Goal: Task Accomplishment & Management: Complete application form

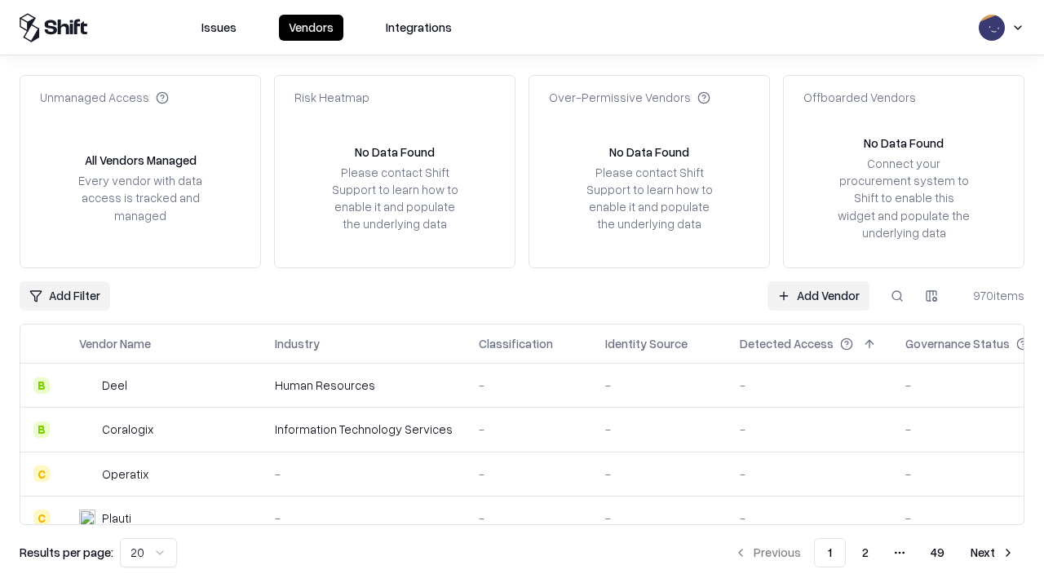
click at [818, 295] on link "Add Vendor" at bounding box center [819, 295] width 102 height 29
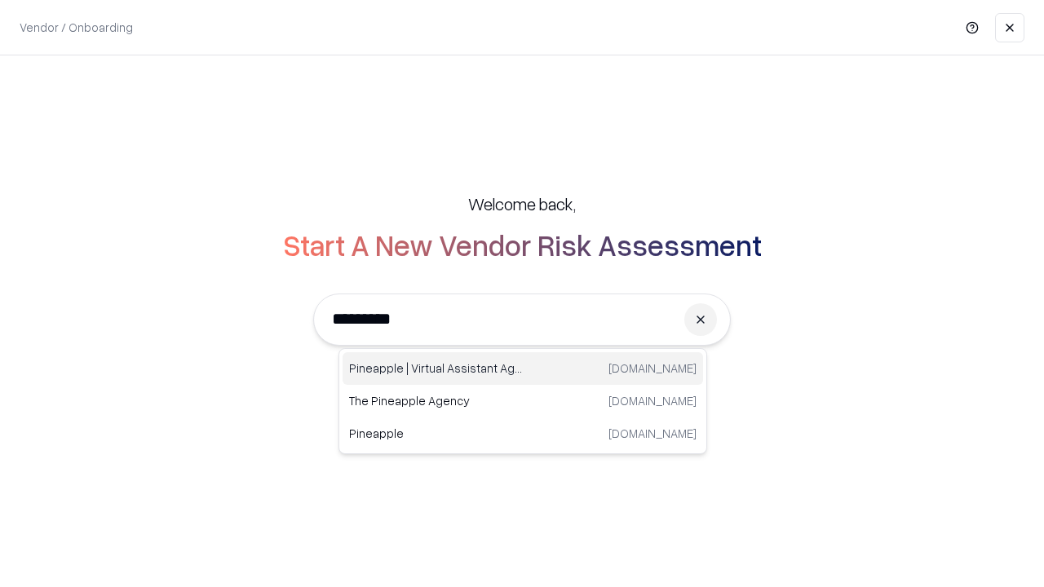
click at [523, 369] on div "Pineapple | Virtual Assistant Agency [DOMAIN_NAME]" at bounding box center [523, 368] width 361 height 33
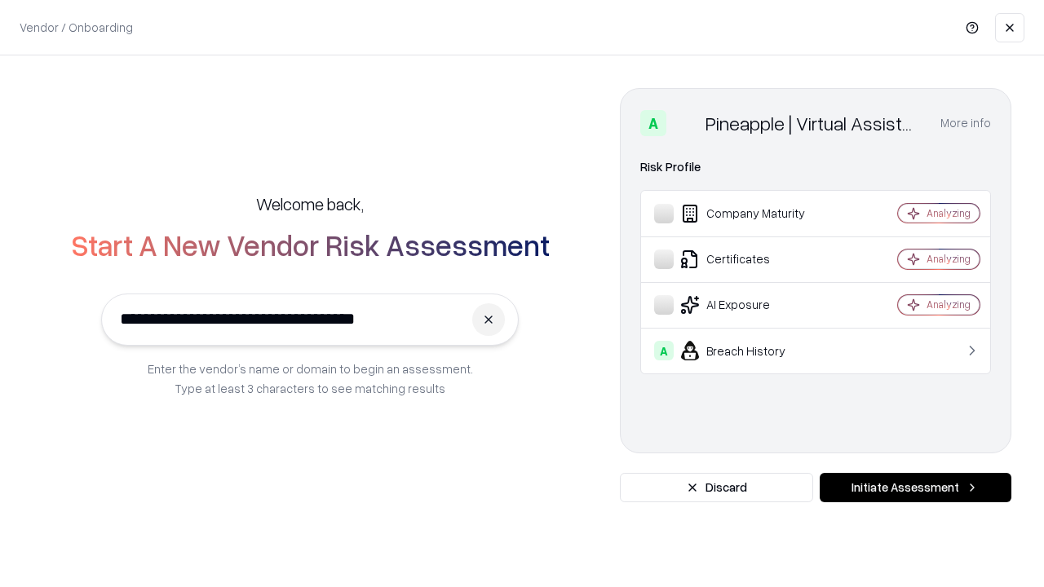
type input "**********"
click at [915, 488] on button "Initiate Assessment" at bounding box center [916, 487] width 192 height 29
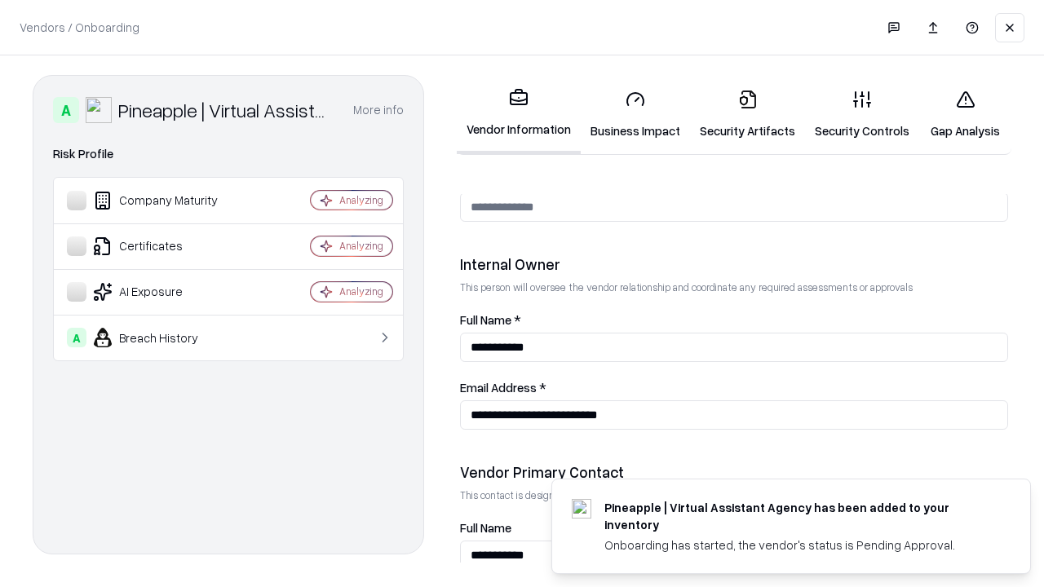
scroll to position [845, 0]
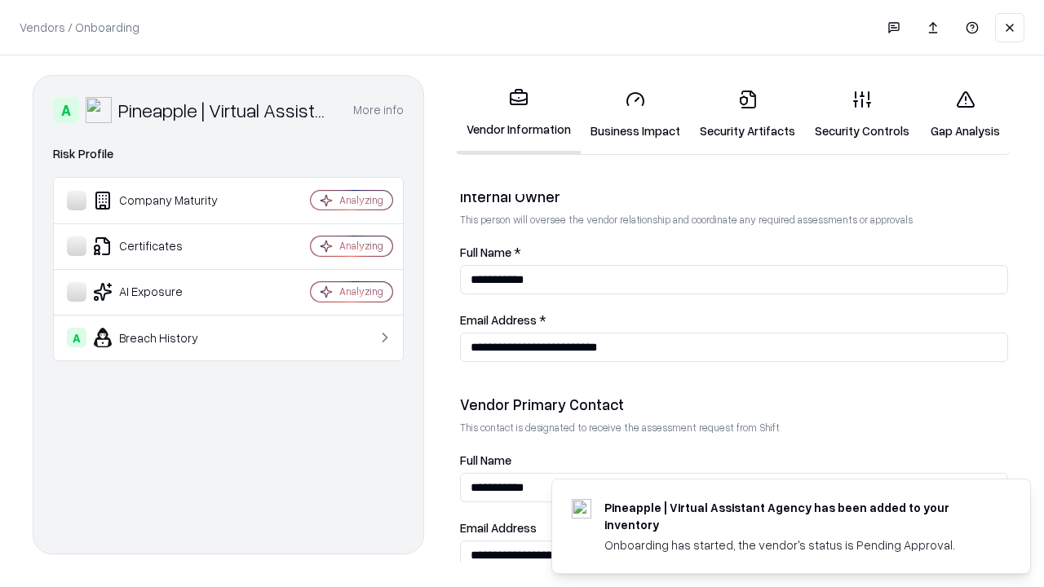
click at [635, 114] on link "Business Impact" at bounding box center [635, 115] width 109 height 76
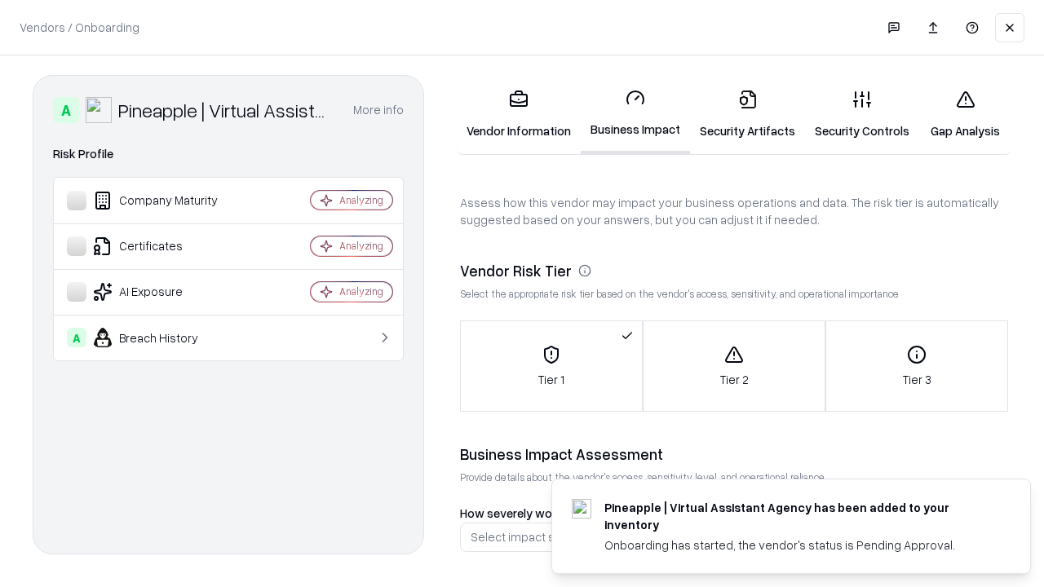
click at [965, 114] on link "Gap Analysis" at bounding box center [965, 115] width 92 height 76
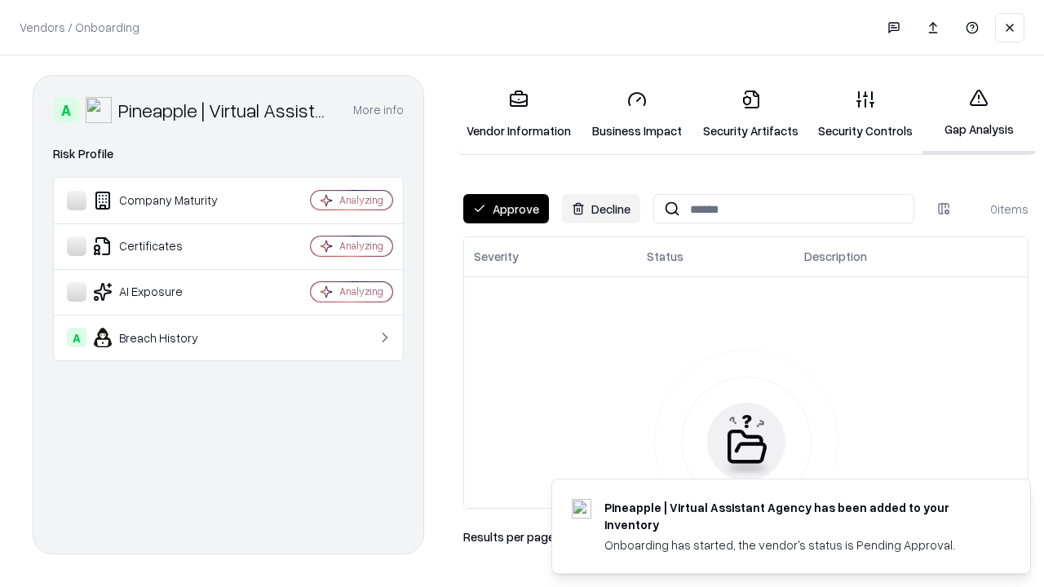
click at [506, 209] on button "Approve" at bounding box center [506, 208] width 86 height 29
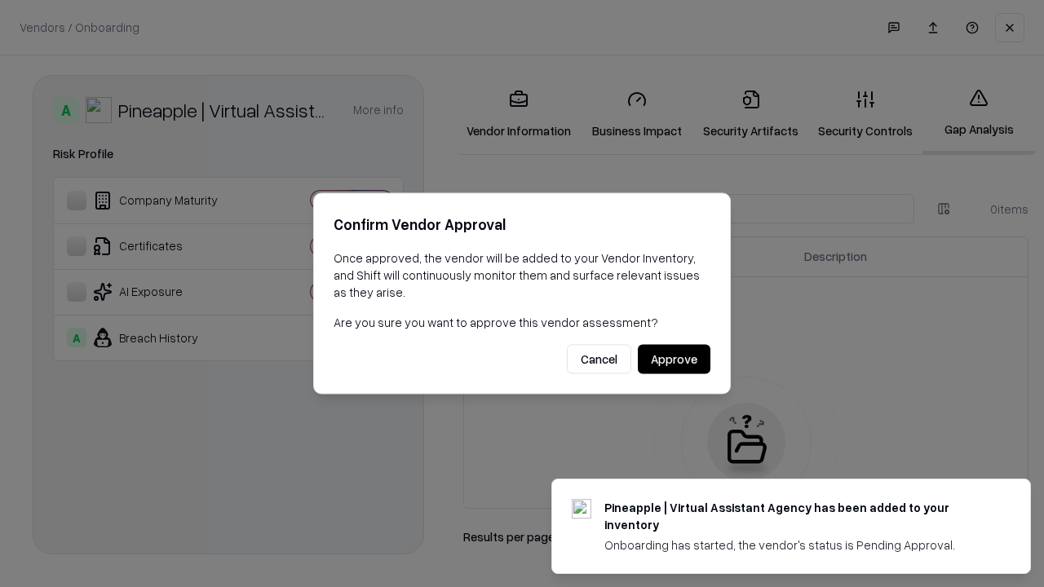
click at [674, 359] on button "Approve" at bounding box center [674, 359] width 73 height 29
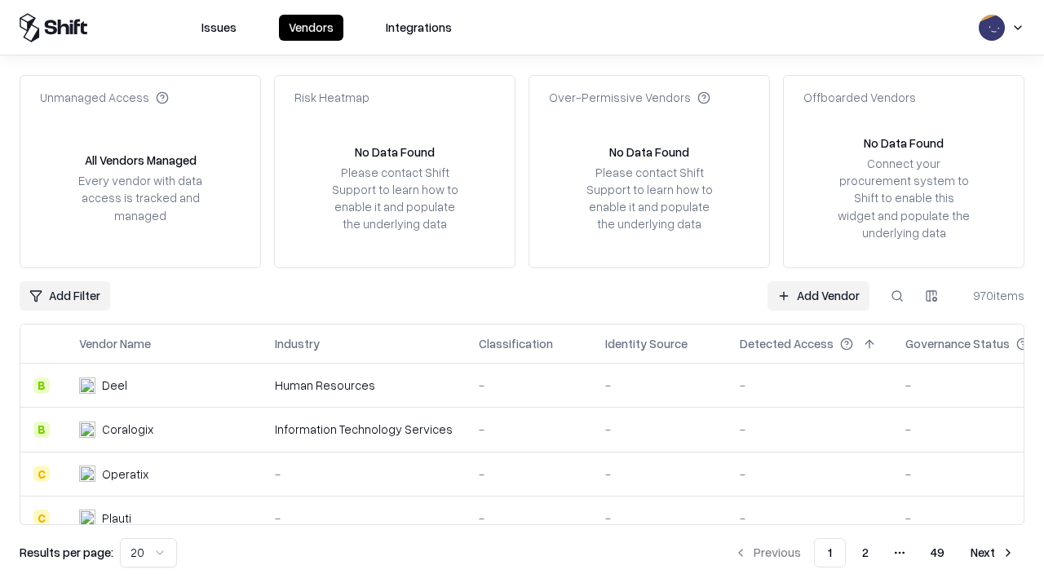
type input "**********"
click at [818, 295] on link "Add Vendor" at bounding box center [819, 295] width 102 height 29
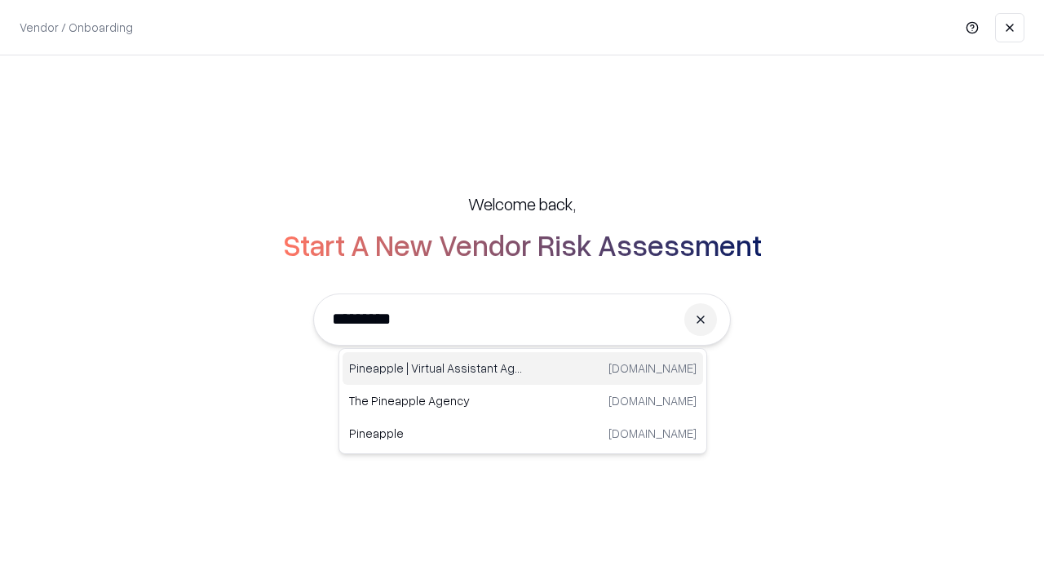
click at [523, 369] on div "Pineapple | Virtual Assistant Agency [DOMAIN_NAME]" at bounding box center [523, 368] width 361 height 33
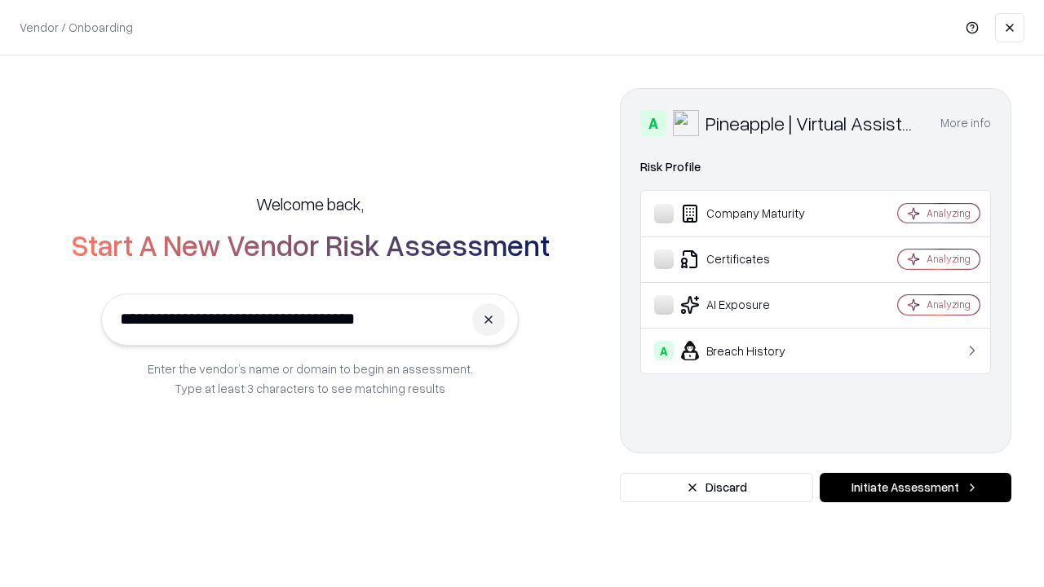
type input "**********"
click at [915, 488] on button "Initiate Assessment" at bounding box center [916, 487] width 192 height 29
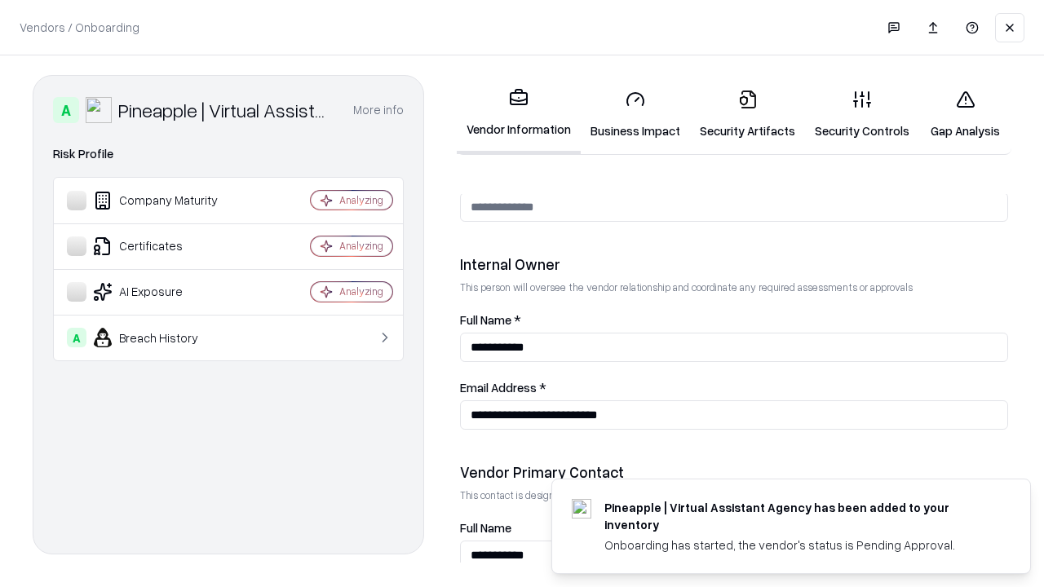
scroll to position [845, 0]
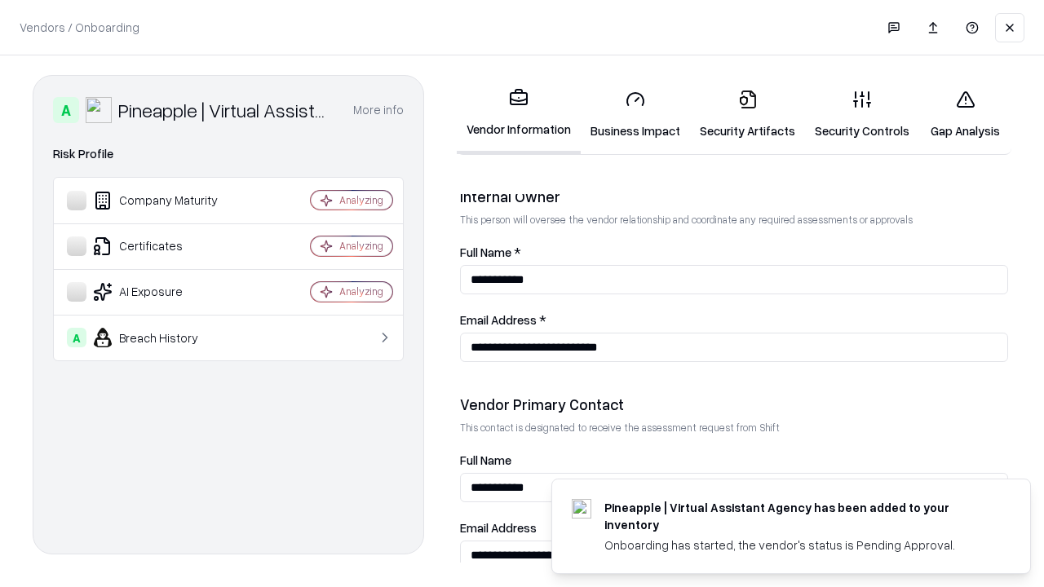
click at [965, 114] on link "Gap Analysis" at bounding box center [965, 115] width 92 height 76
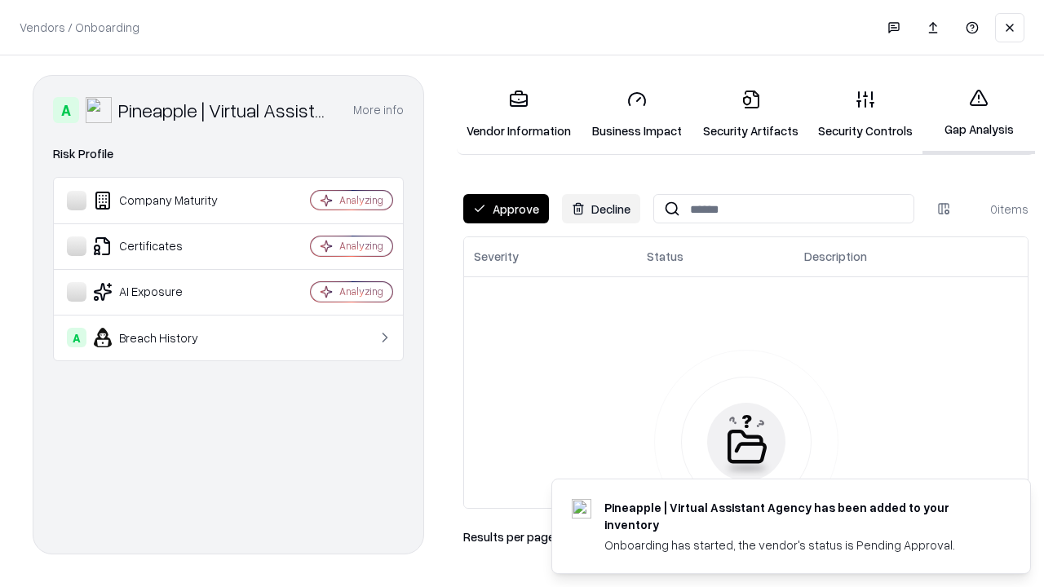
click at [506, 209] on button "Approve" at bounding box center [506, 208] width 86 height 29
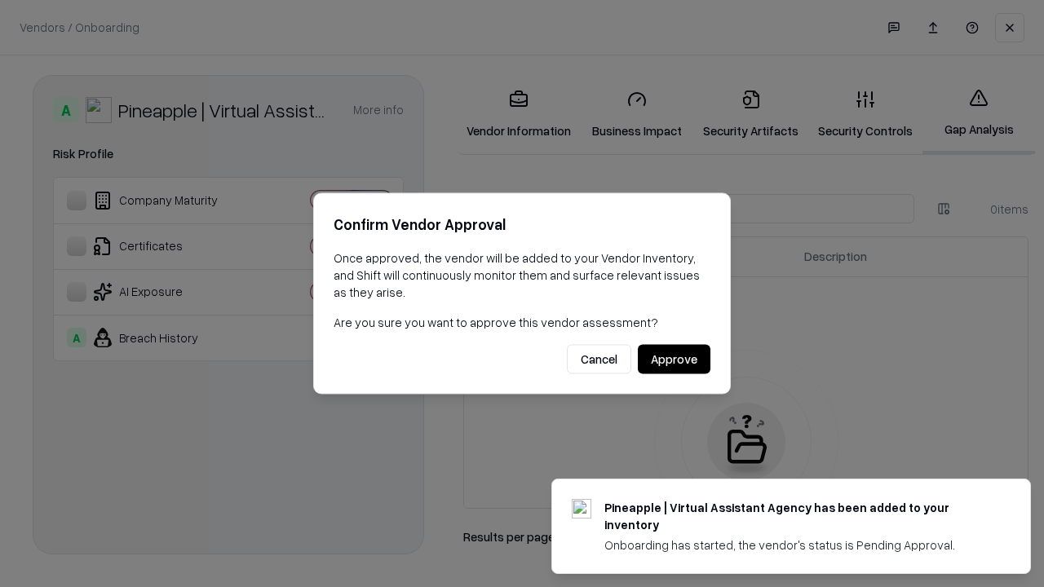
click at [674, 359] on button "Approve" at bounding box center [674, 359] width 73 height 29
